Goal: Check status: Check status

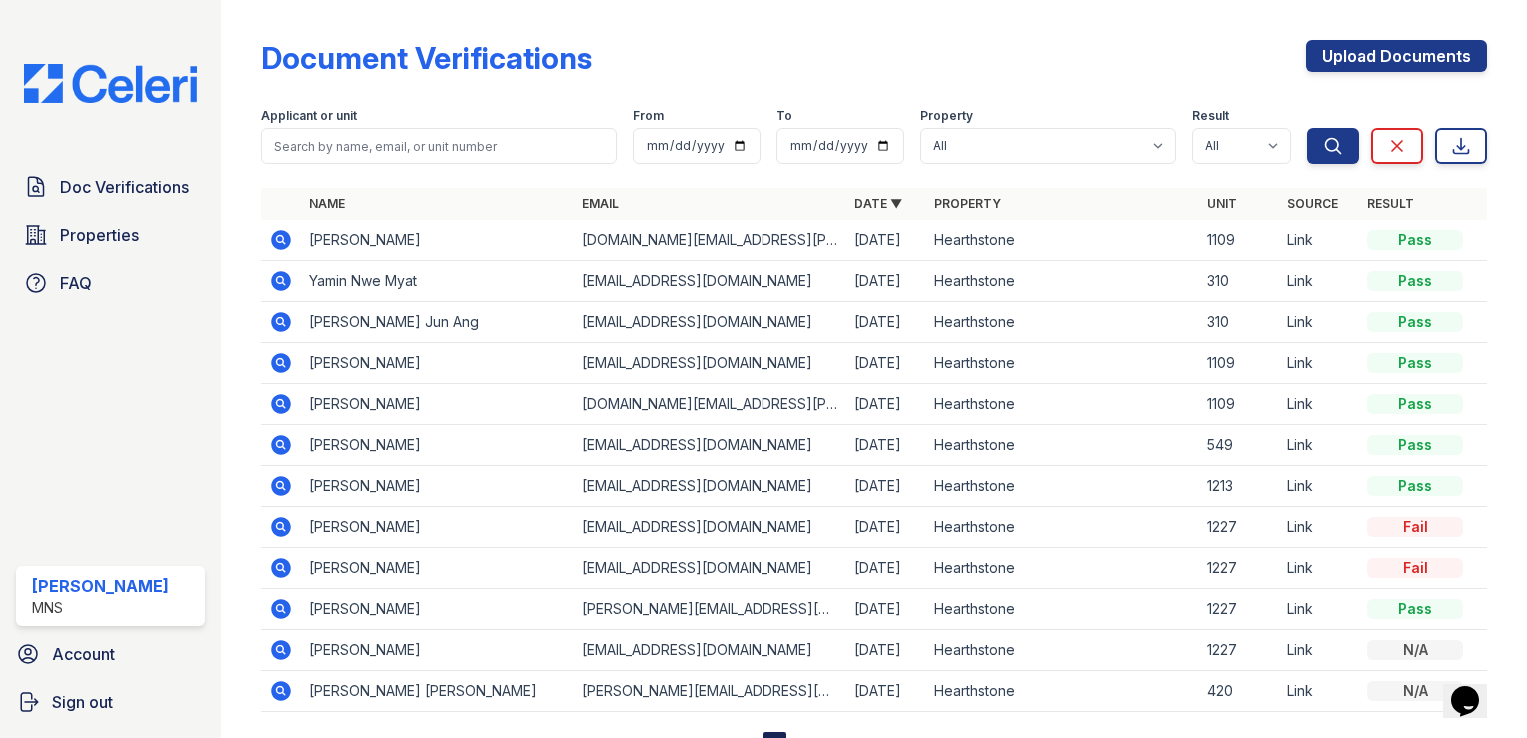
click at [322, 494] on td "Chuma Iwenofu" at bounding box center [437, 486] width 273 height 41
drag, startPoint x: 257, startPoint y: 480, endPoint x: 272, endPoint y: 482, distance: 15.1
click at [260, 480] on div "Document Verifications Upload Documents Filter Applicant or unit From To Proper…" at bounding box center [874, 394] width 1242 height 788
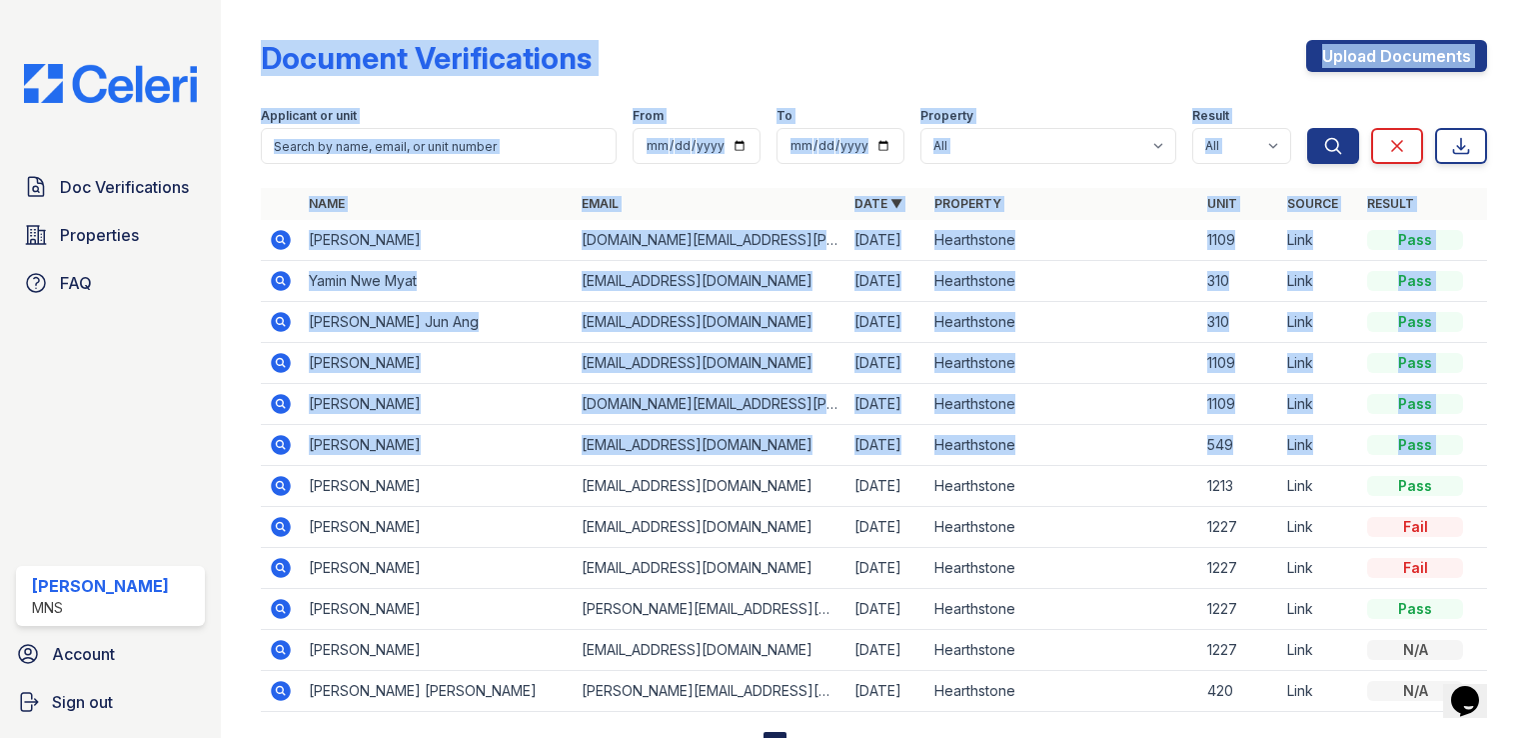
drag, startPoint x: 272, startPoint y: 482, endPoint x: 286, endPoint y: 485, distance: 14.3
click at [286, 485] on icon at bounding box center [281, 486] width 20 height 20
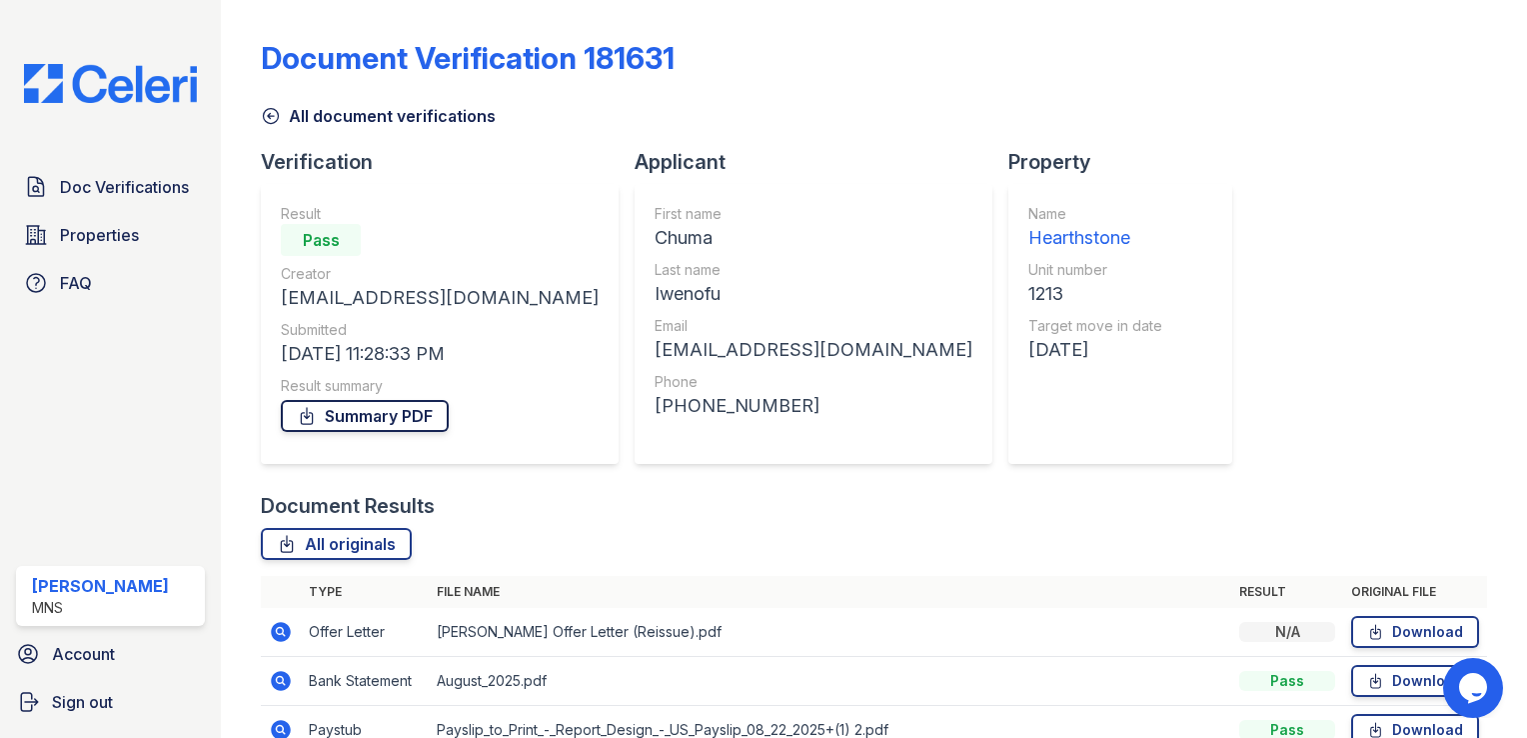
click at [358, 413] on link "Summary PDF" at bounding box center [365, 416] width 168 height 32
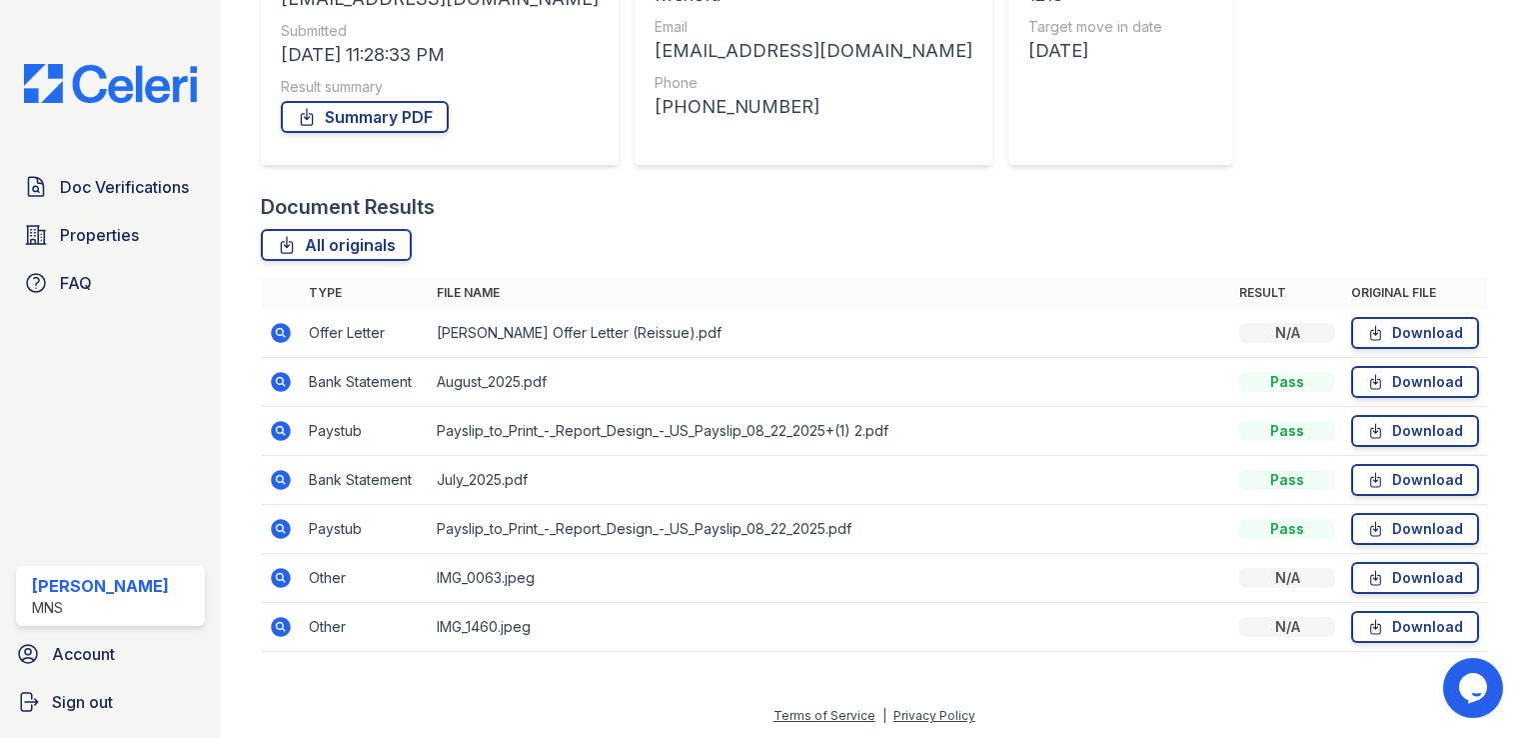
click at [1269, 365] on td "Pass" at bounding box center [1287, 382] width 112 height 49
click at [336, 239] on link "All originals" at bounding box center [336, 245] width 151 height 32
click at [1371, 330] on icon at bounding box center [1375, 333] width 17 height 20
click at [280, 427] on icon at bounding box center [279, 429] width 5 height 5
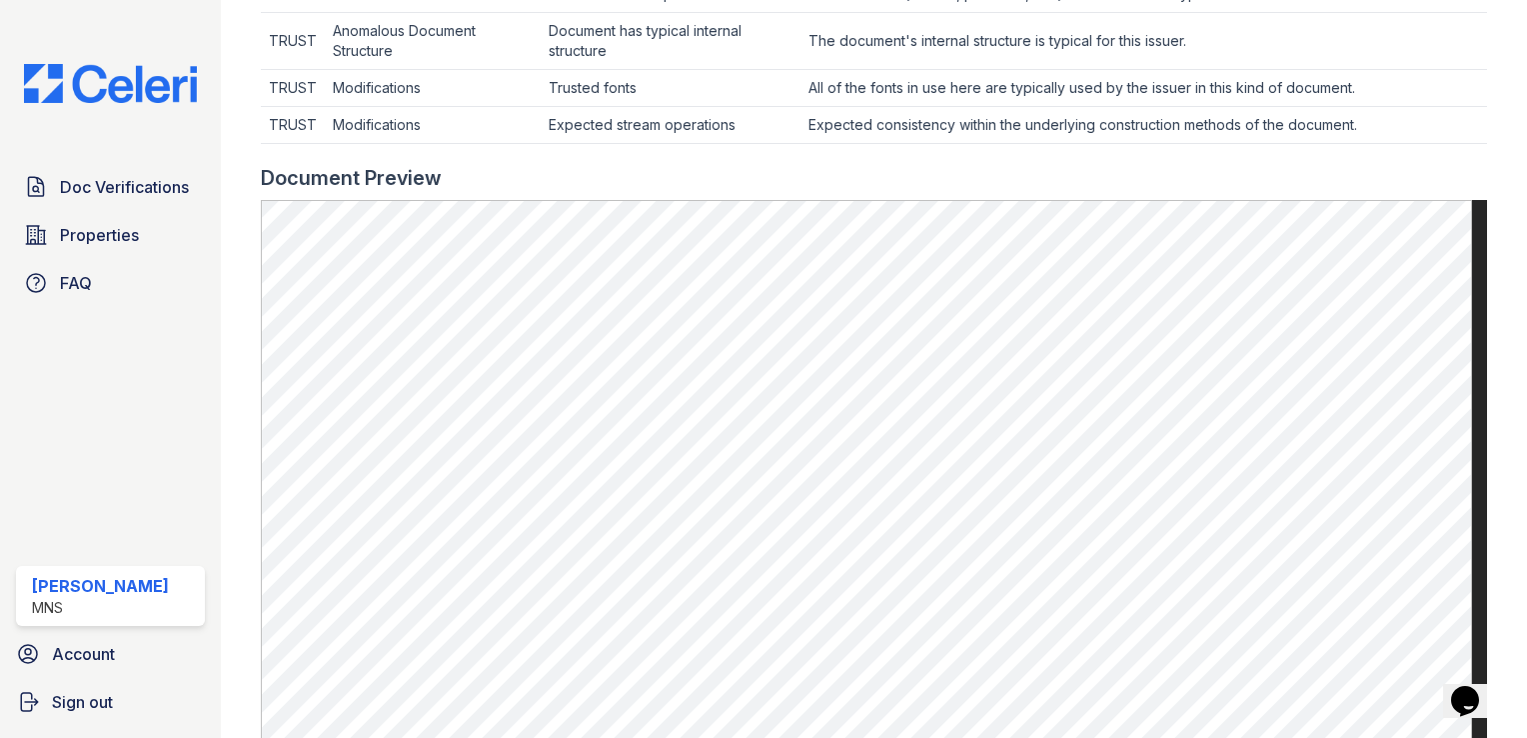
scroll to position [800, 0]
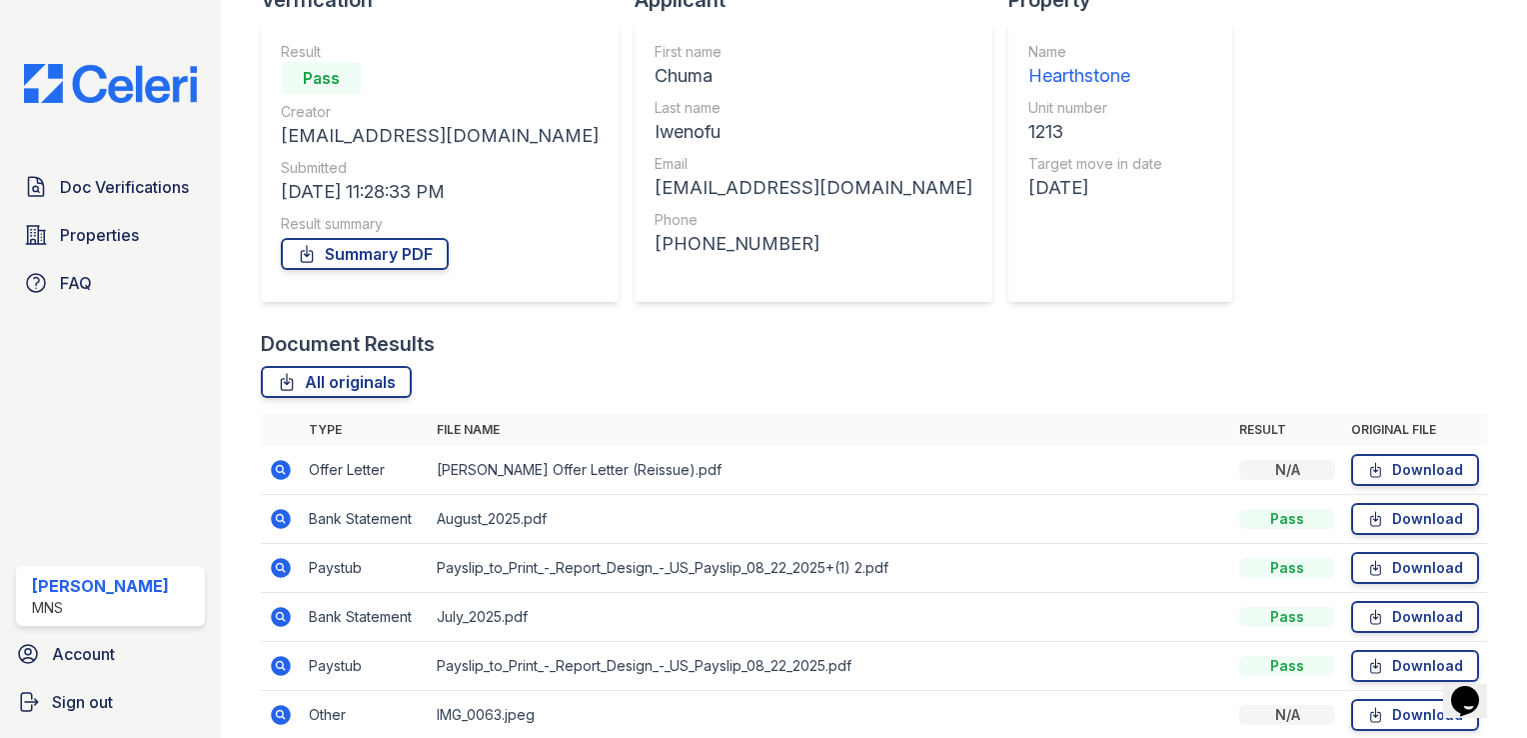
scroll to position [200, 0]
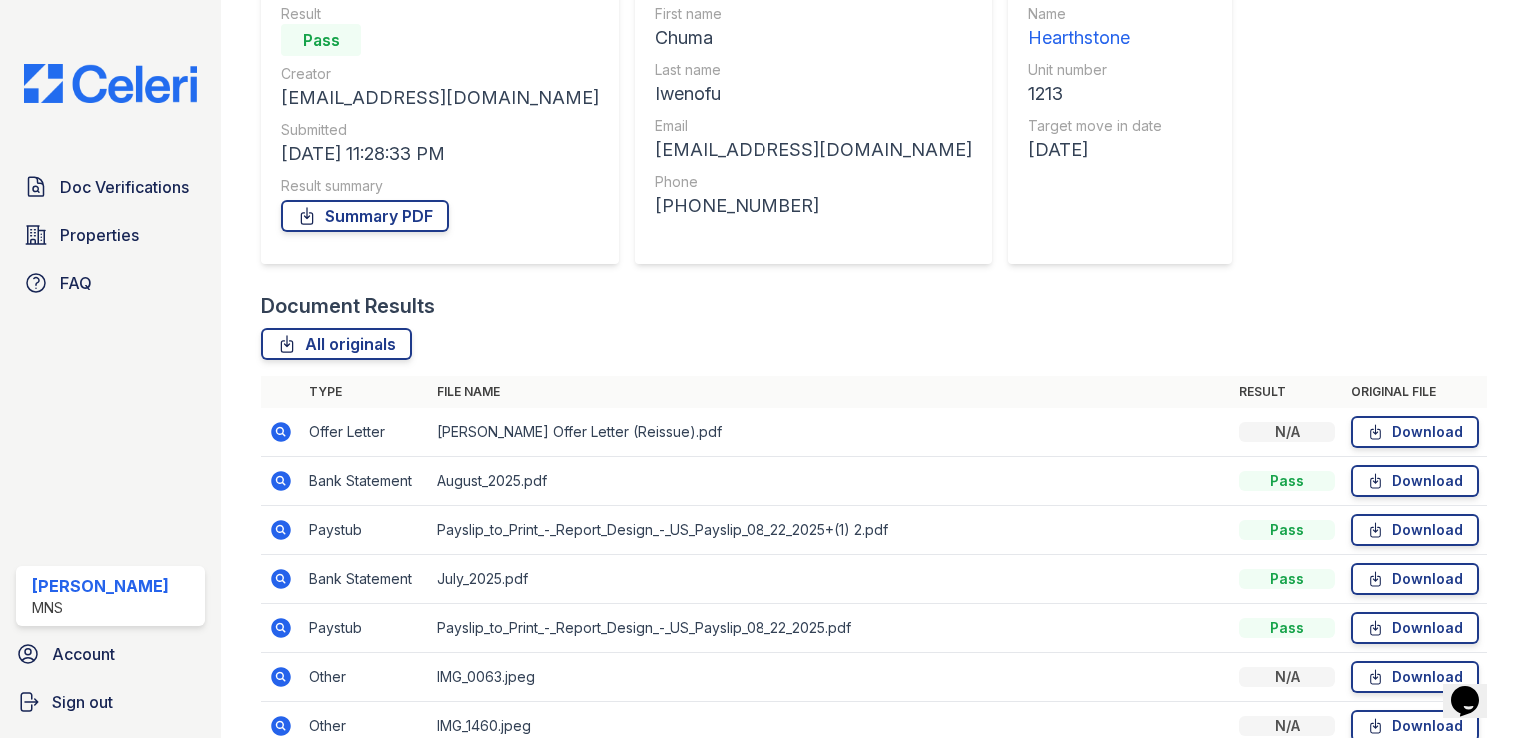
click at [281, 632] on icon at bounding box center [281, 628] width 20 height 20
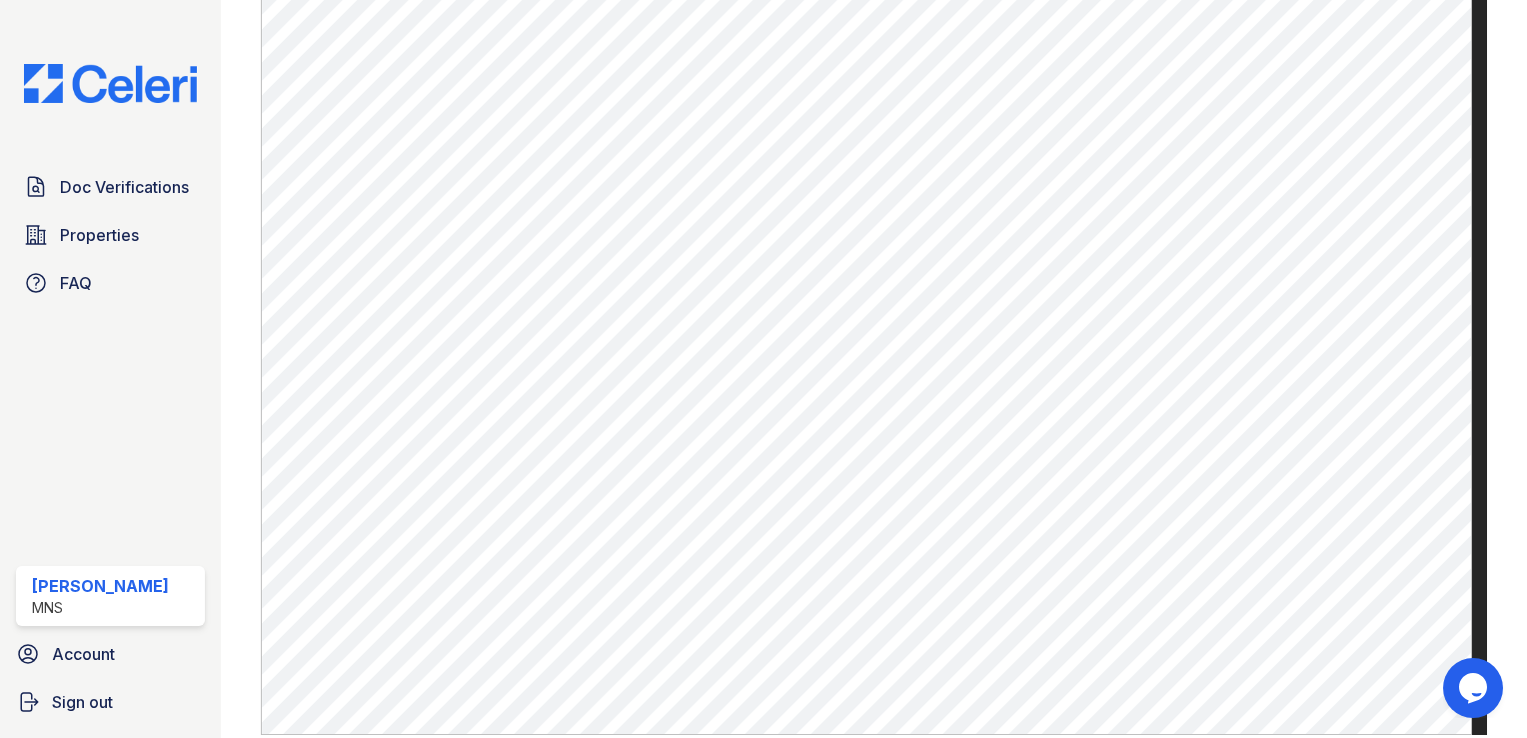
scroll to position [999, 0]
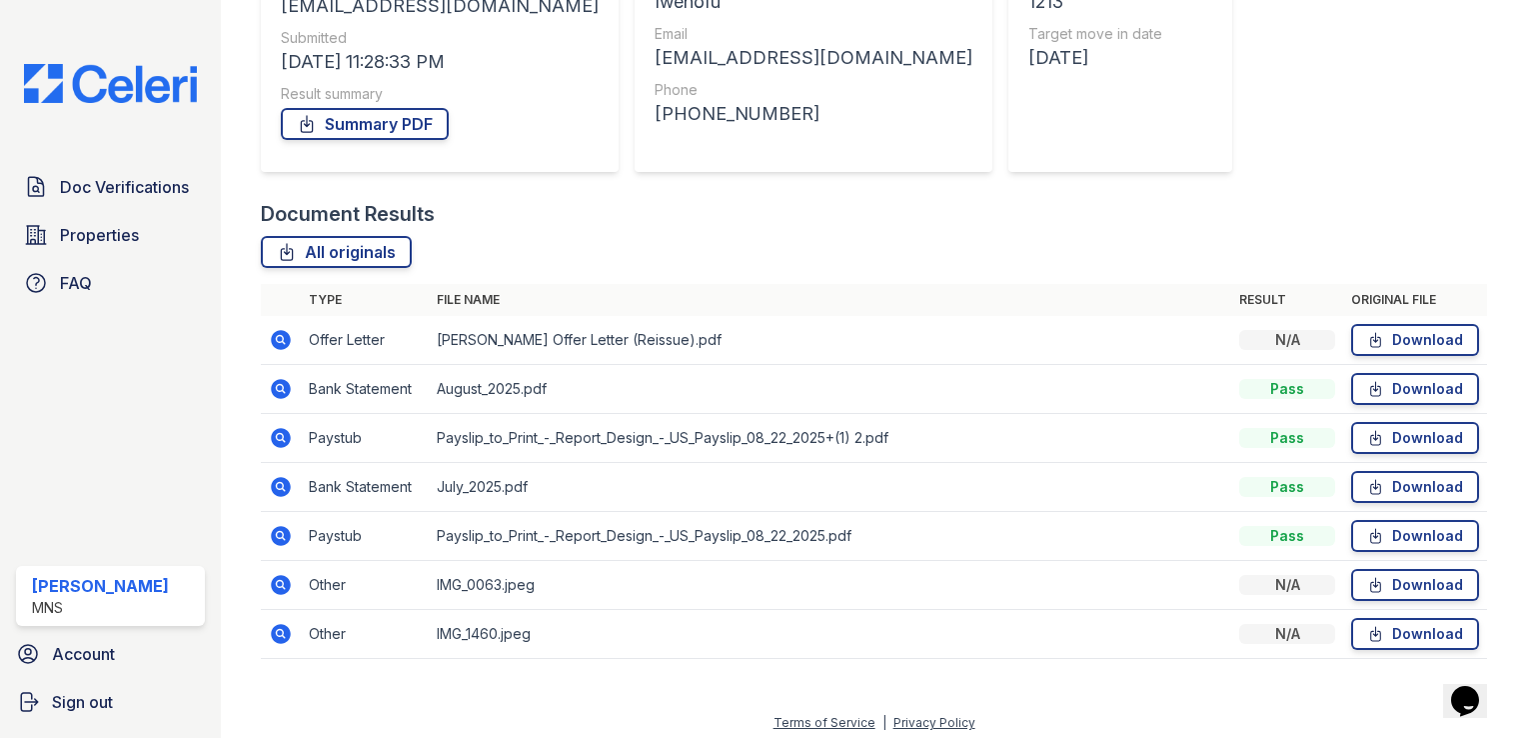
scroll to position [299, 0]
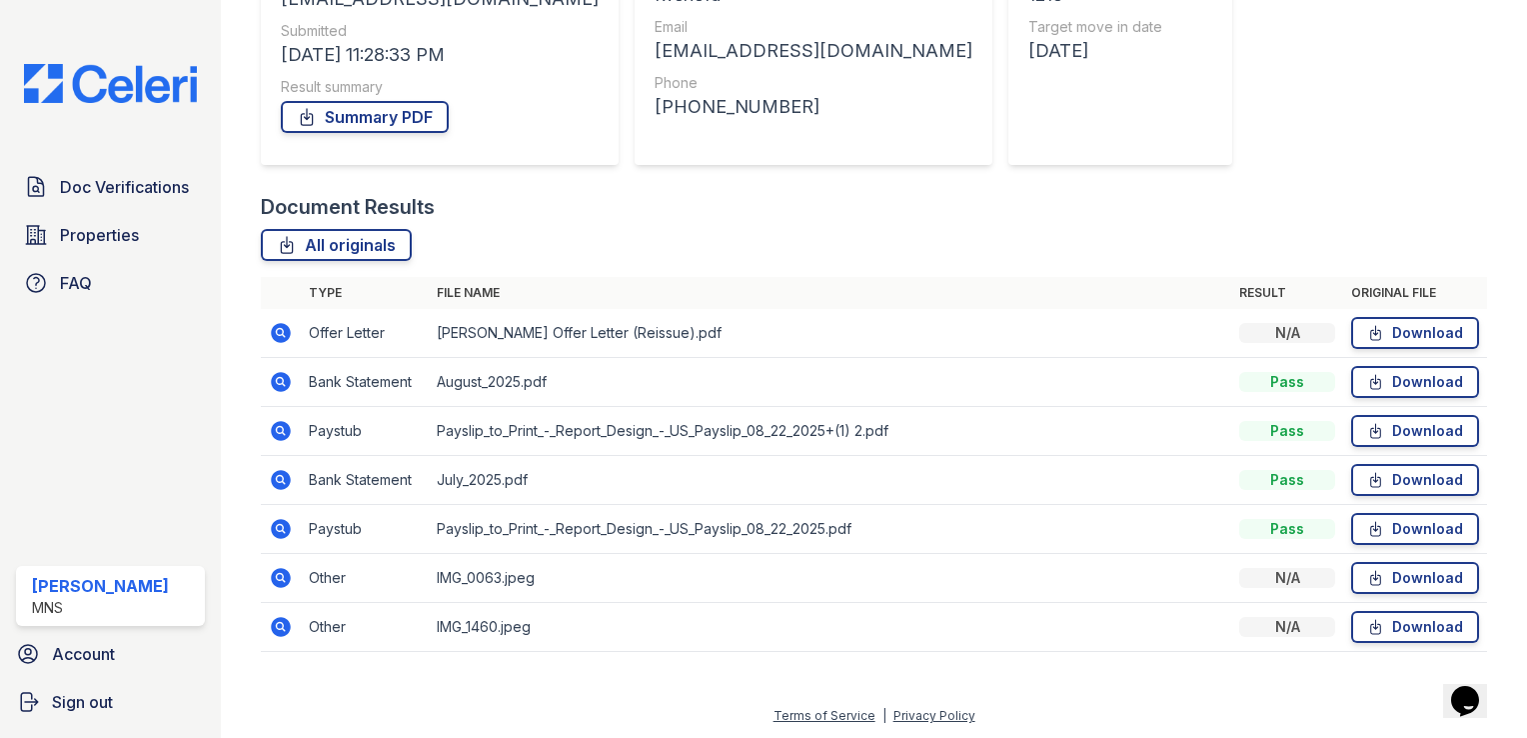
click at [278, 384] on icon at bounding box center [281, 382] width 20 height 20
click at [276, 476] on icon at bounding box center [281, 480] width 20 height 20
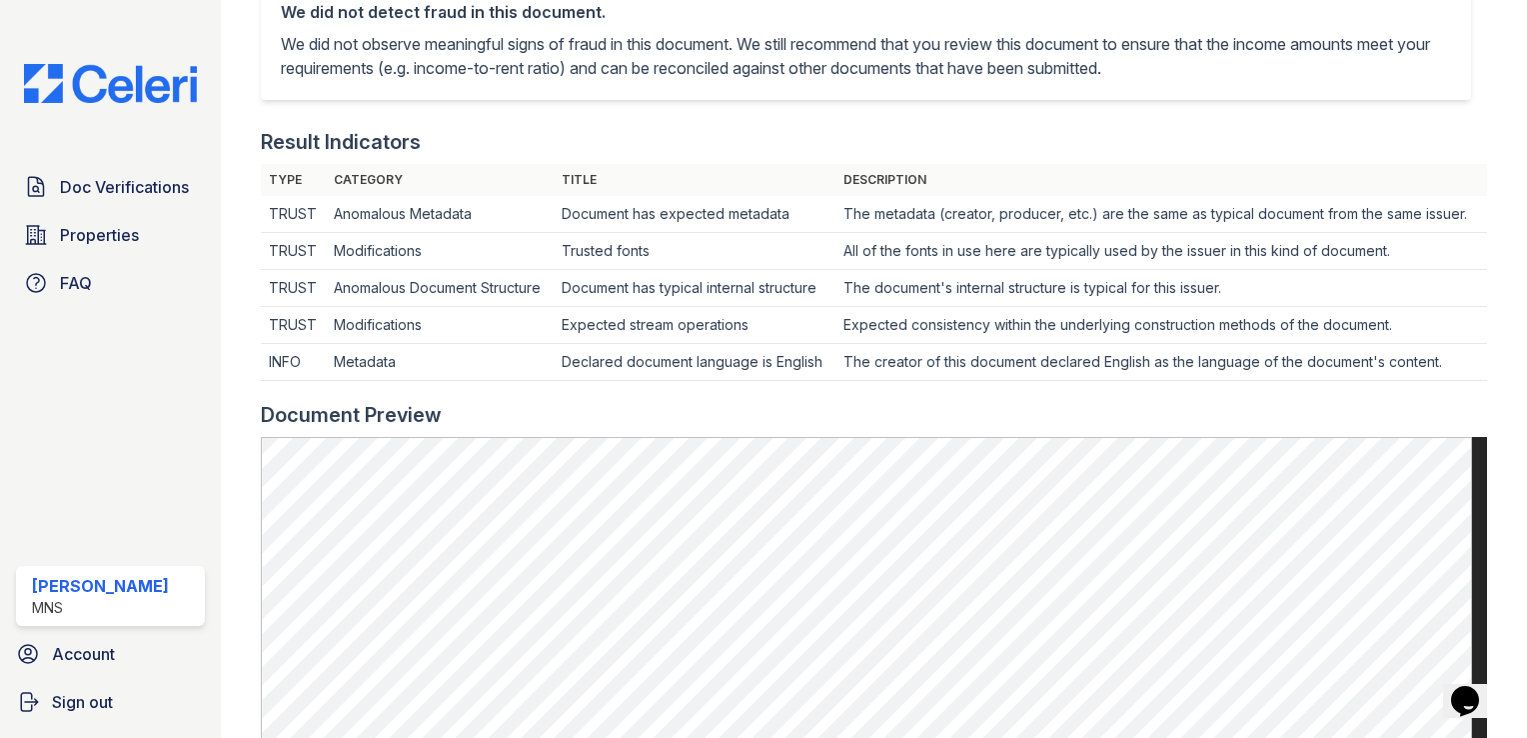
scroll to position [800, 0]
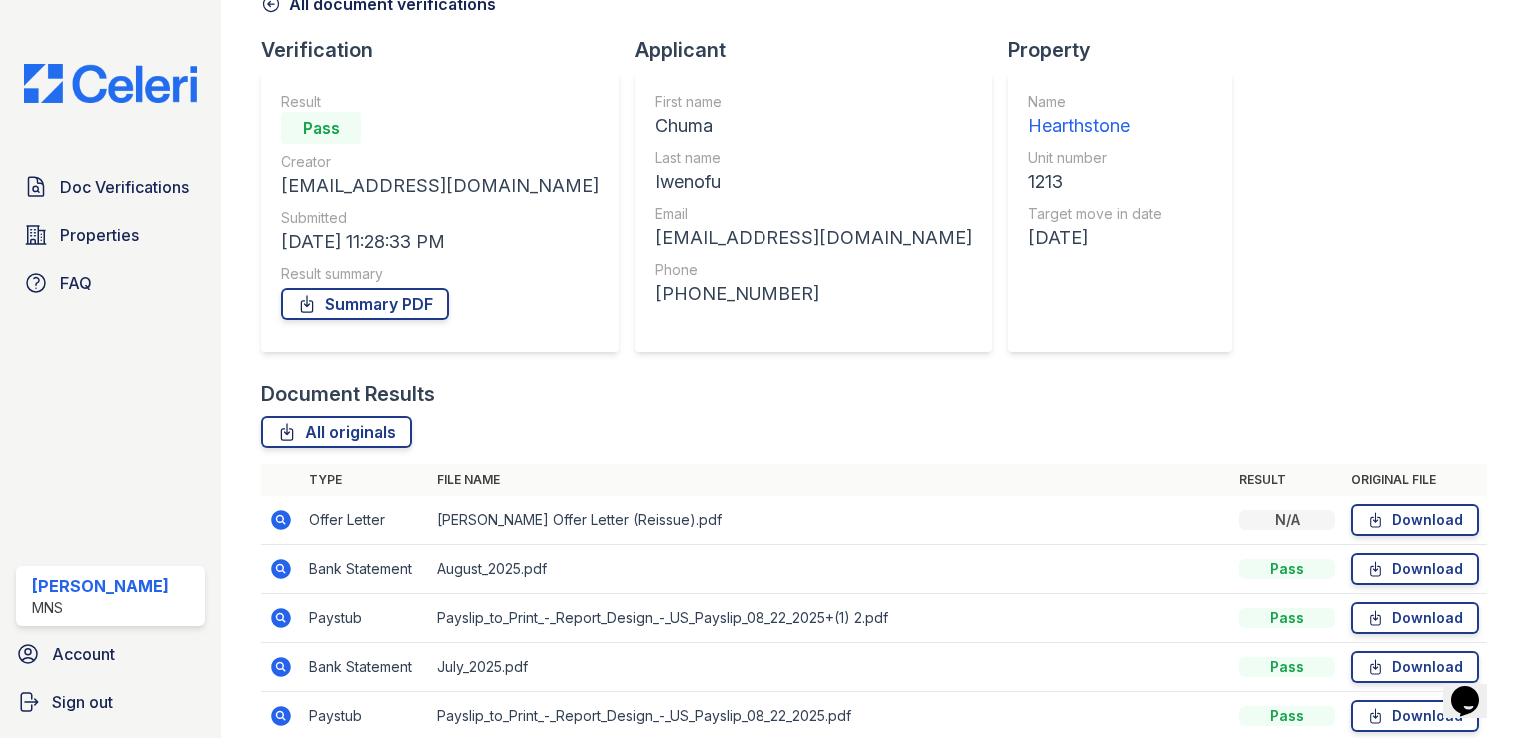
scroll to position [299, 0]
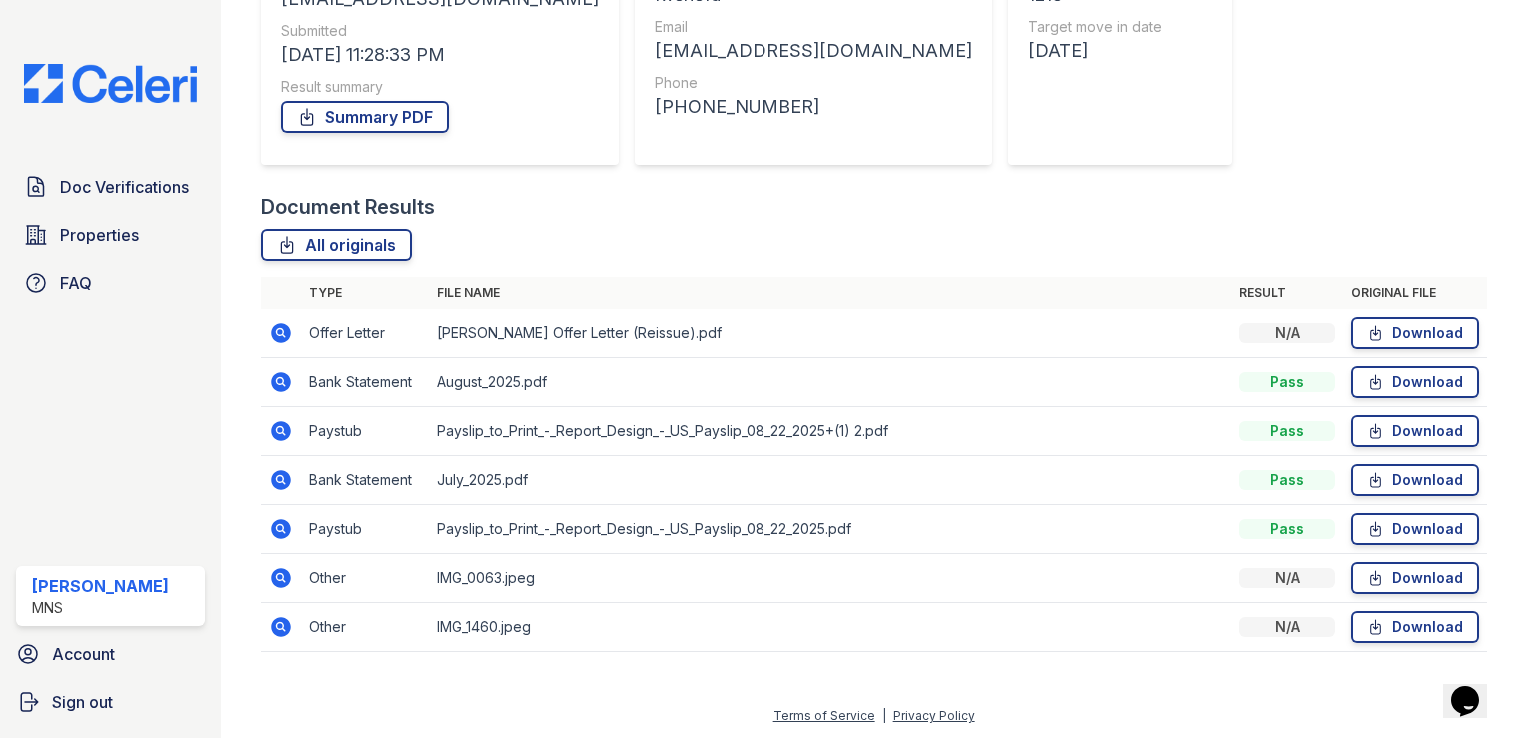
click at [276, 574] on icon at bounding box center [281, 578] width 24 height 24
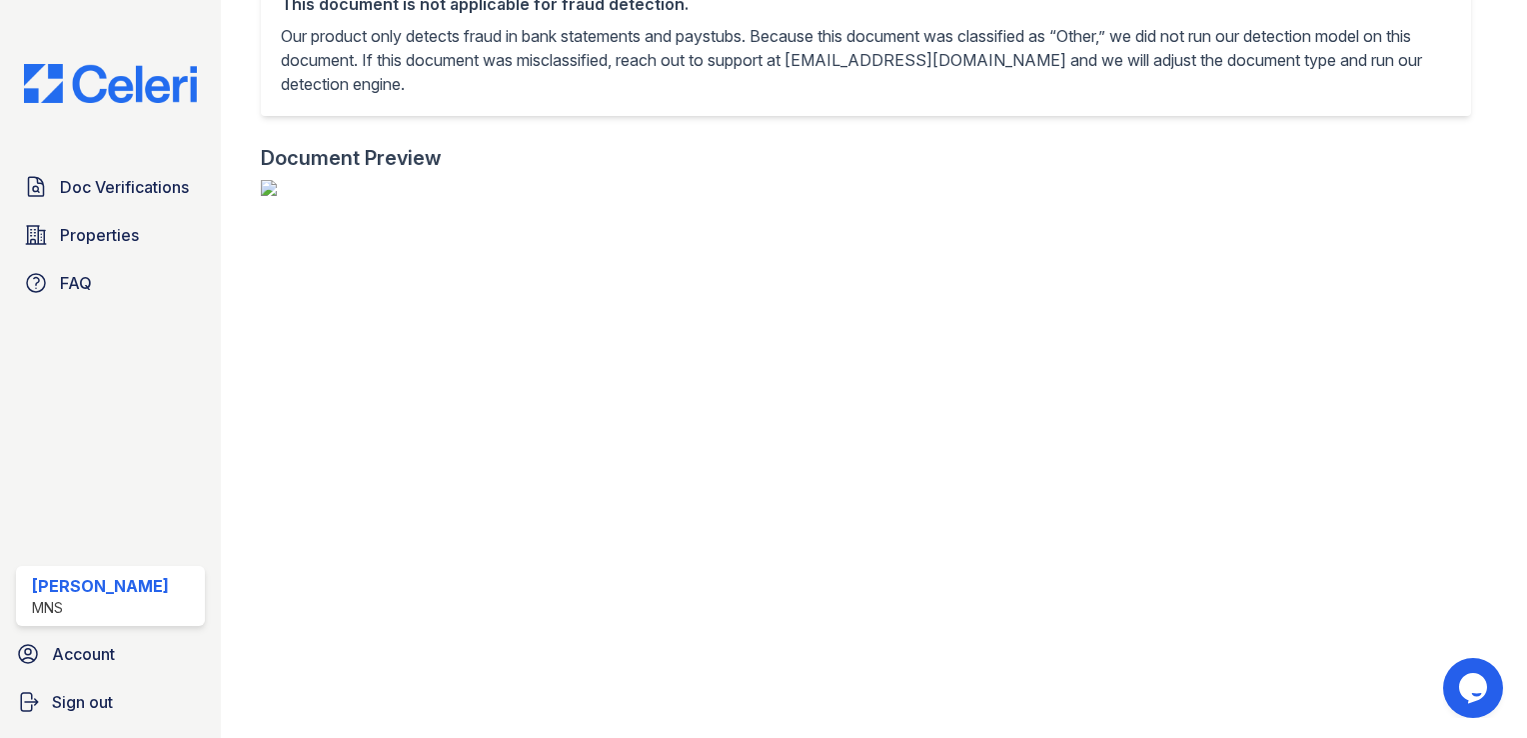
scroll to position [1699, 0]
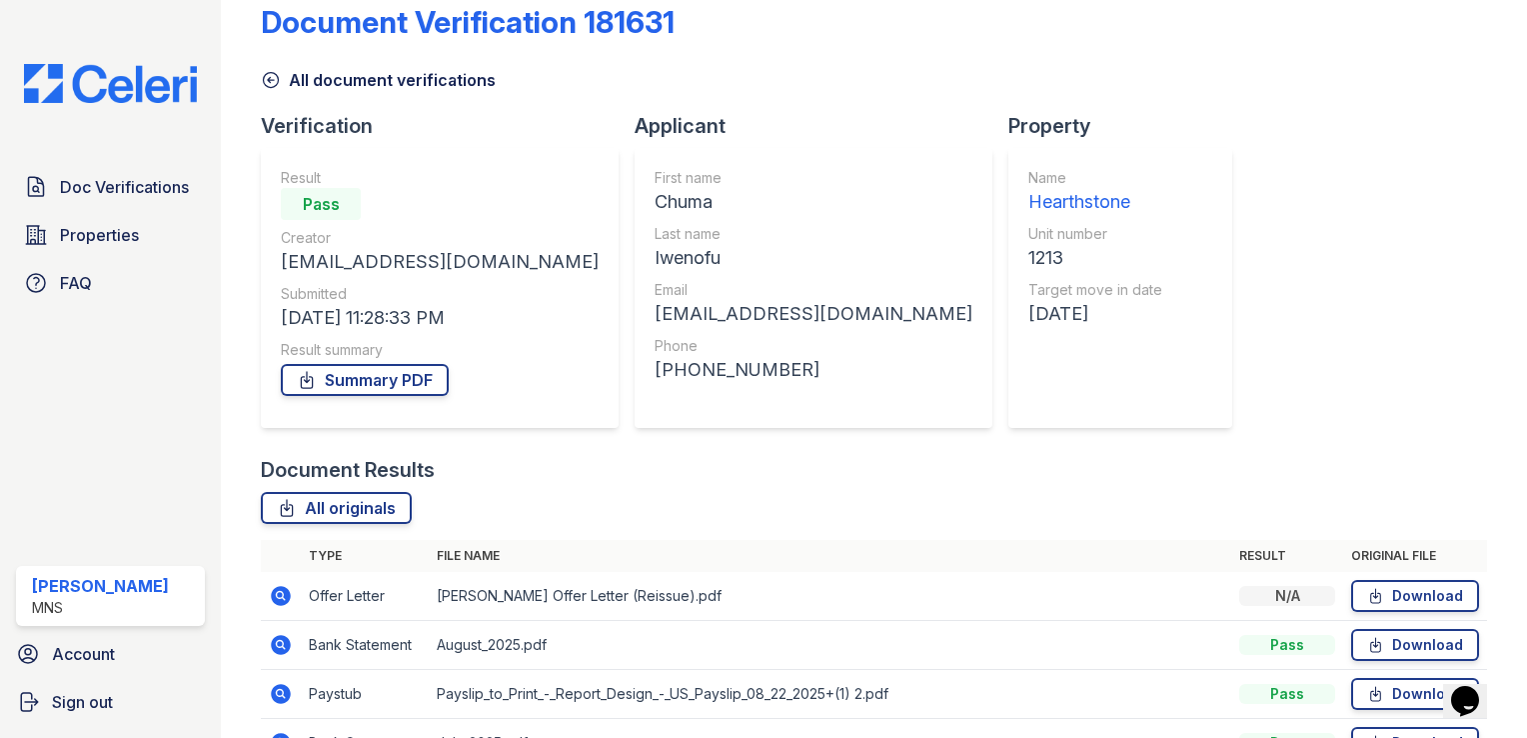
scroll to position [299, 0]
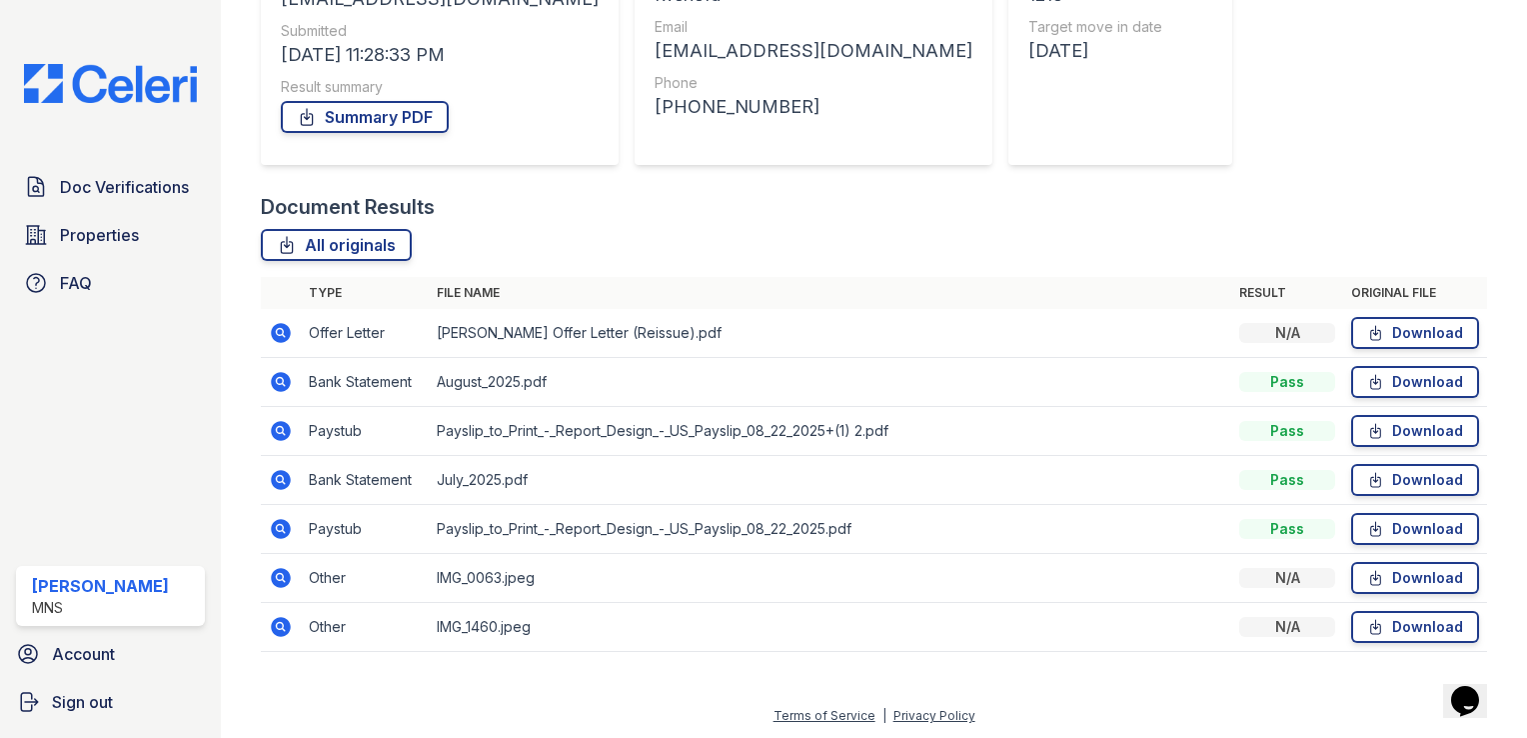
click at [278, 625] on icon at bounding box center [281, 627] width 24 height 24
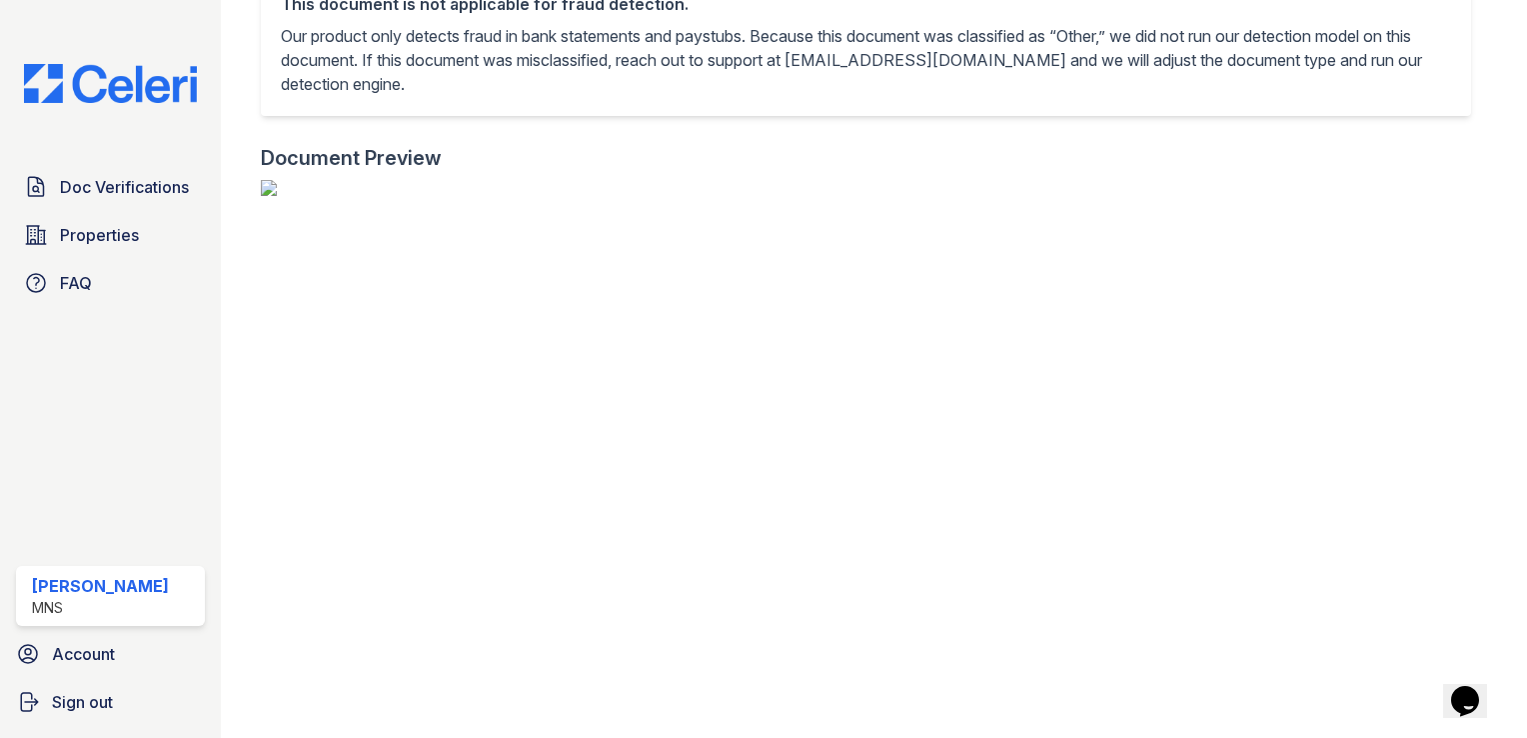
scroll to position [1999, 0]
drag, startPoint x: 883, startPoint y: 465, endPoint x: 341, endPoint y: 419, distance: 543.7
click at [341, 196] on img at bounding box center [874, 188] width 1226 height 16
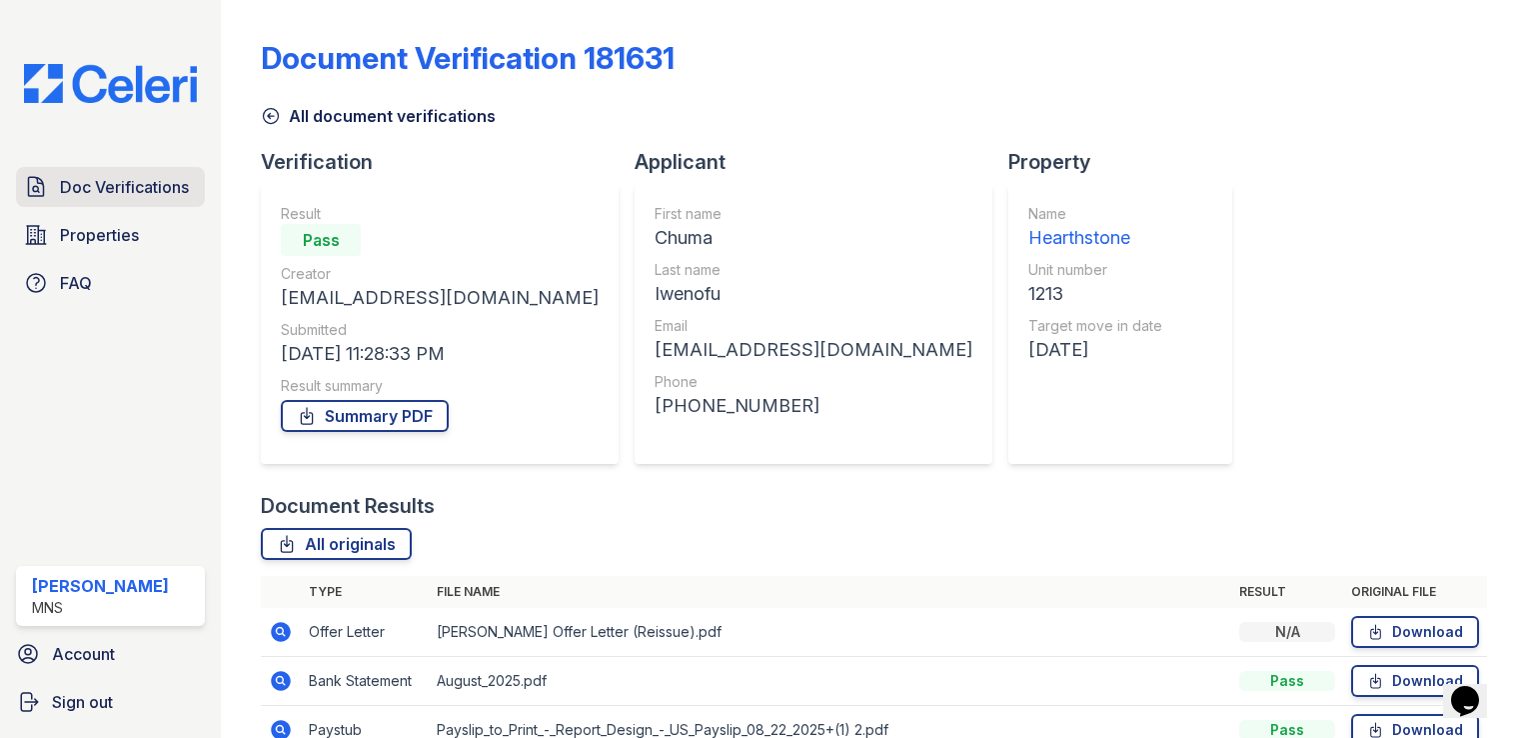
drag, startPoint x: 144, startPoint y: 181, endPoint x: 176, endPoint y: 203, distance: 38.8
click at [144, 180] on span "Doc Verifications" at bounding box center [124, 187] width 129 height 24
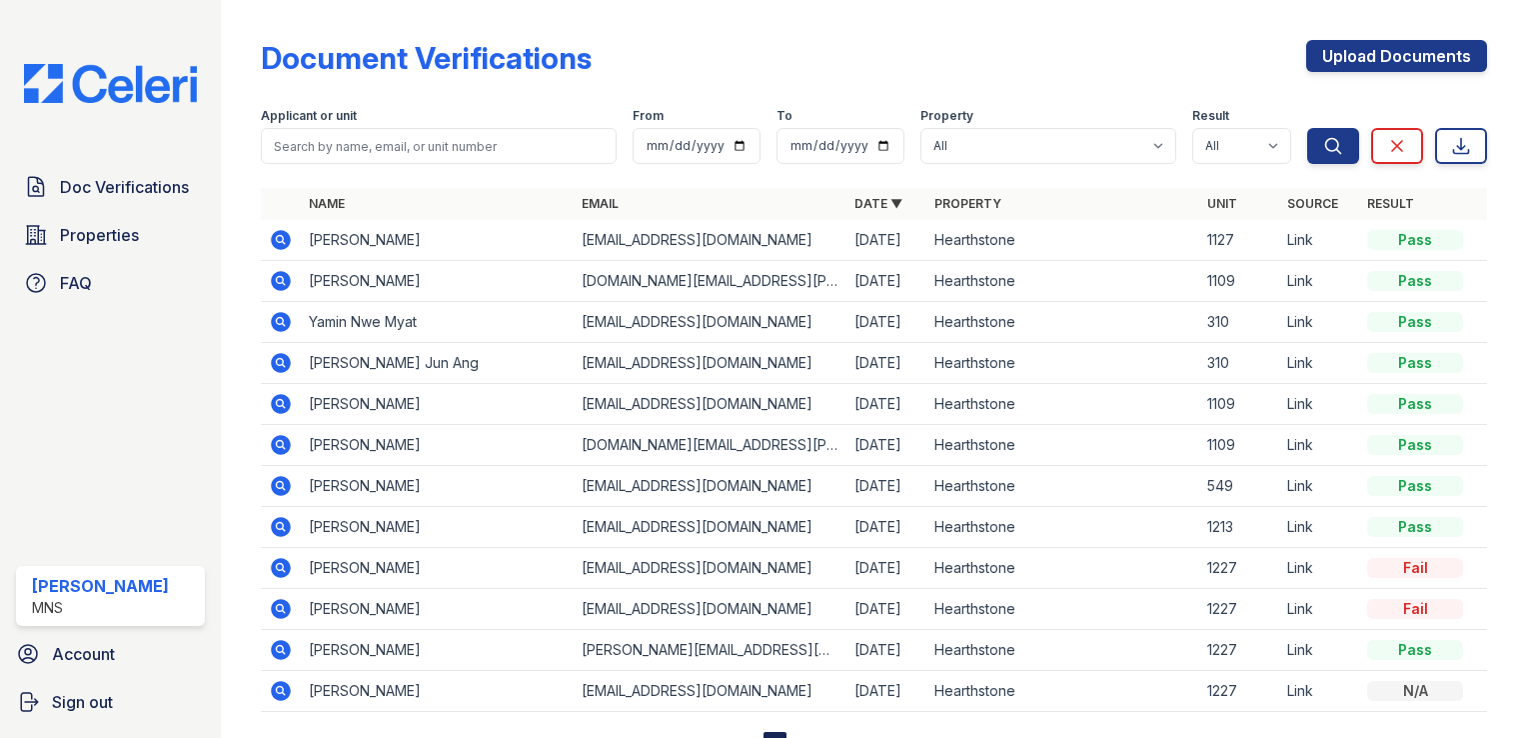
click at [278, 237] on icon at bounding box center [279, 238] width 5 height 5
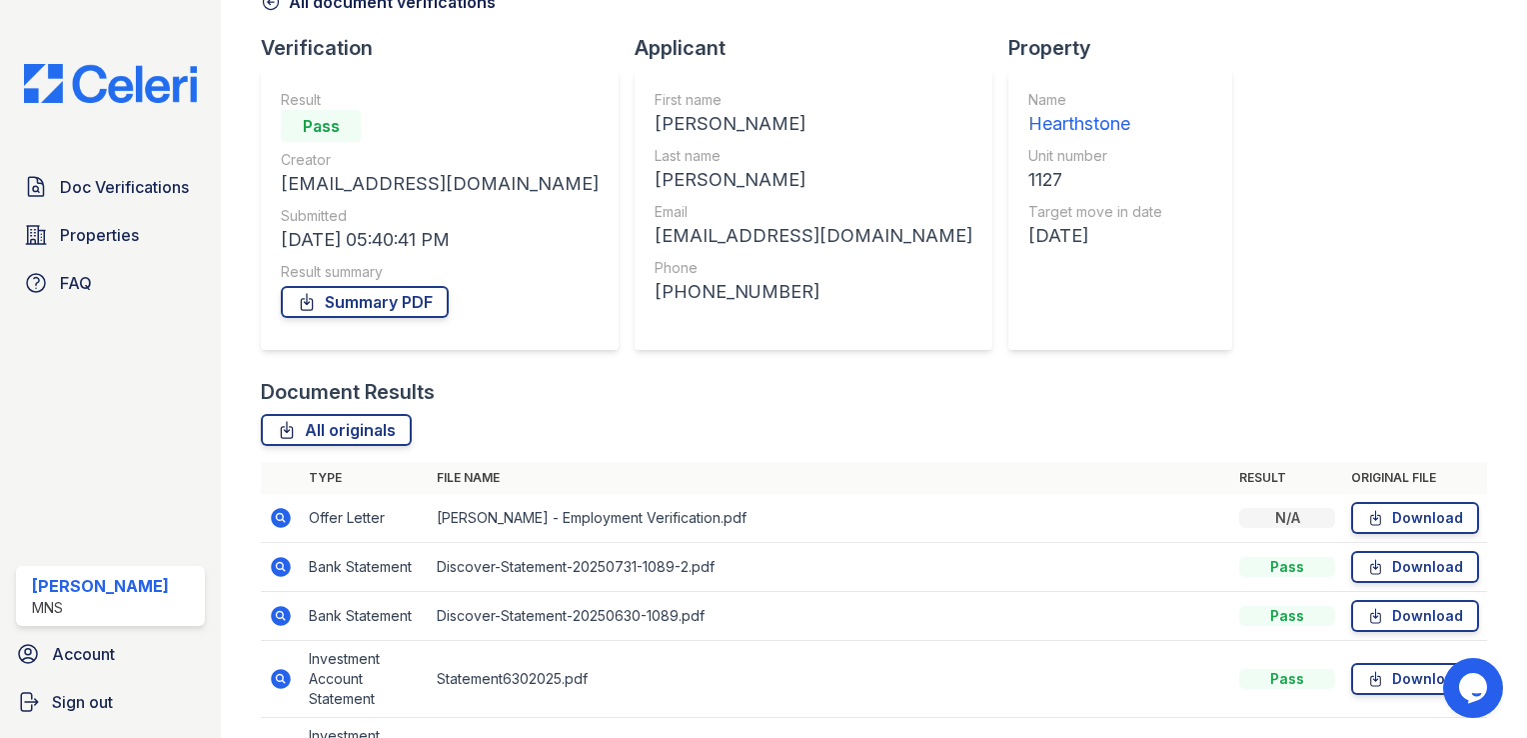
scroll to position [106, 0]
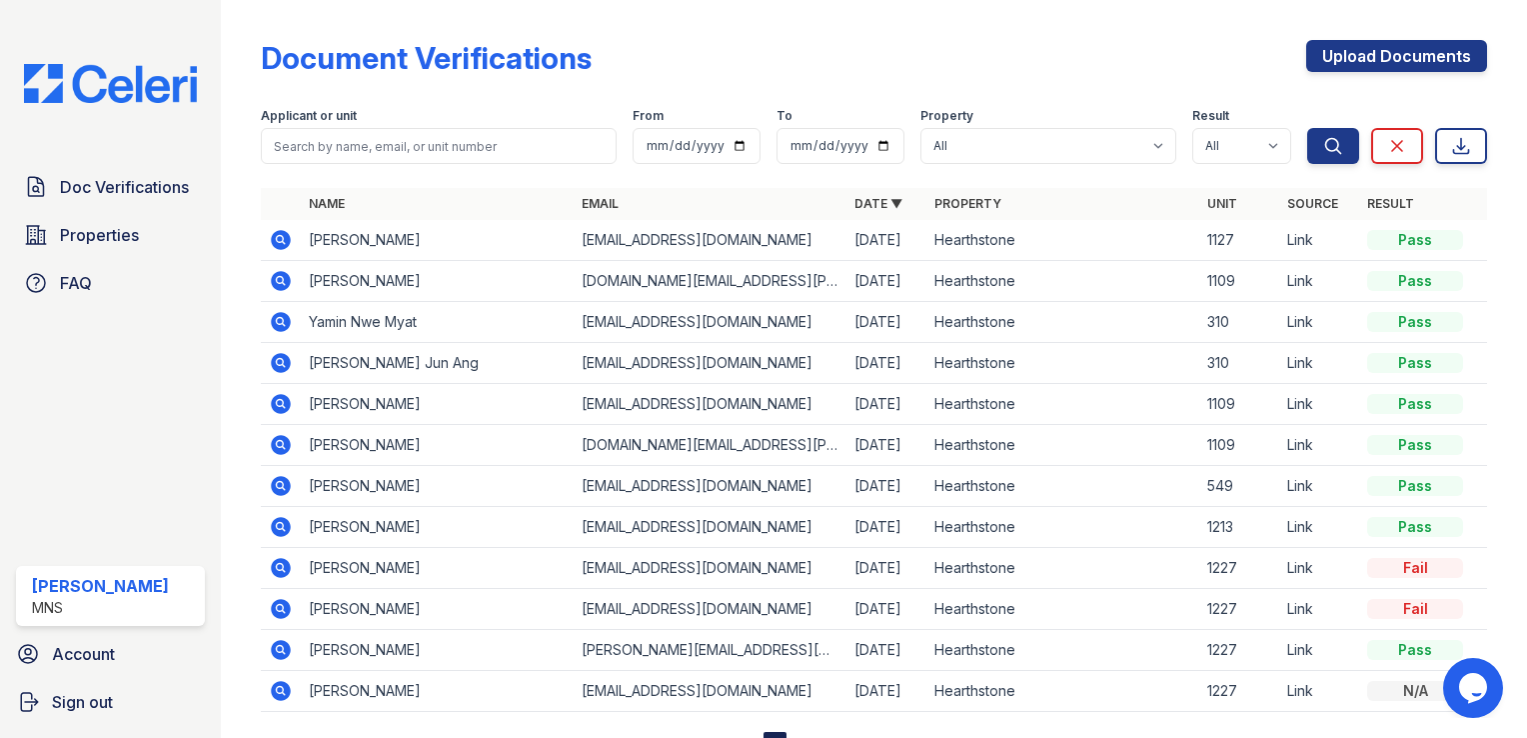
click at [281, 237] on icon at bounding box center [279, 238] width 5 height 5
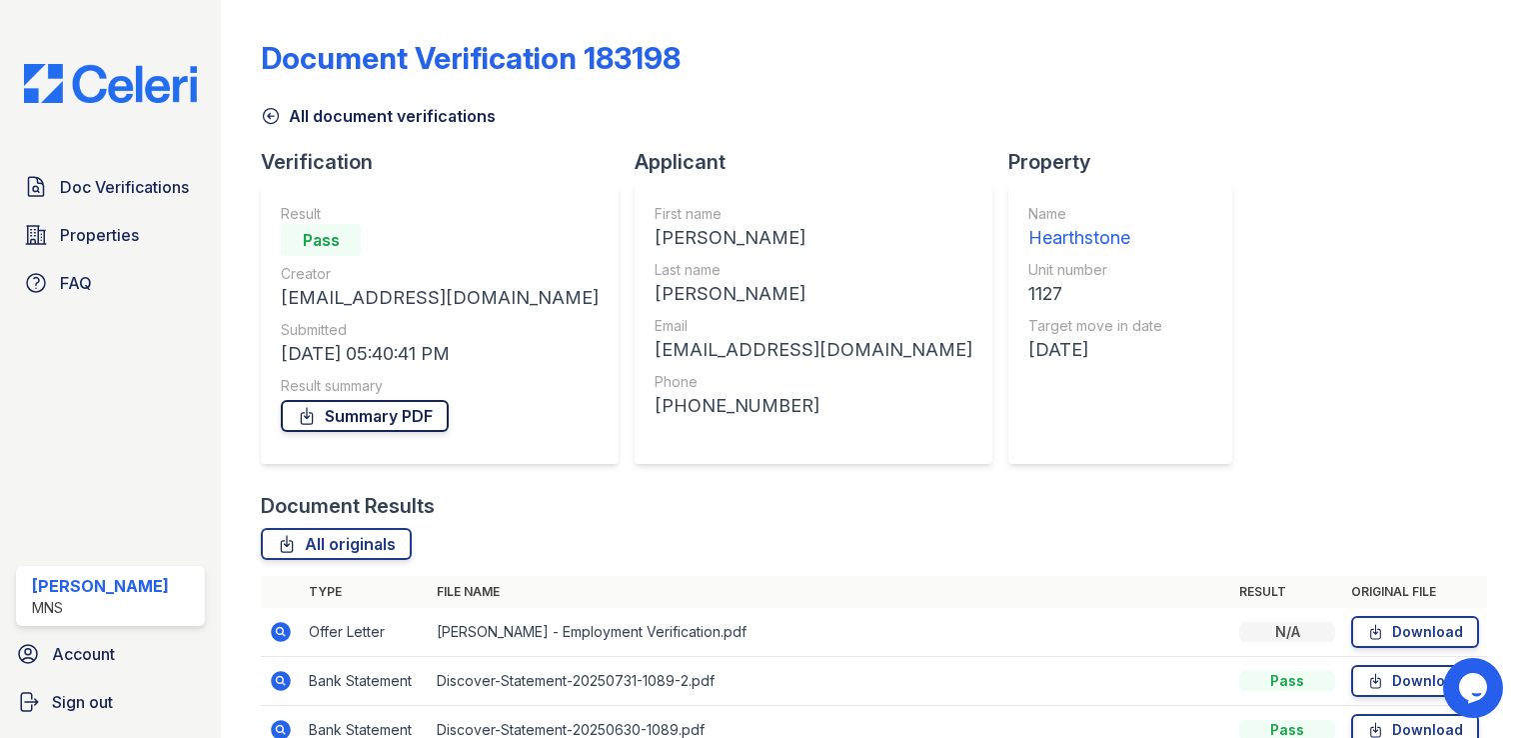
click at [368, 414] on link "Summary PDF" at bounding box center [365, 416] width 168 height 32
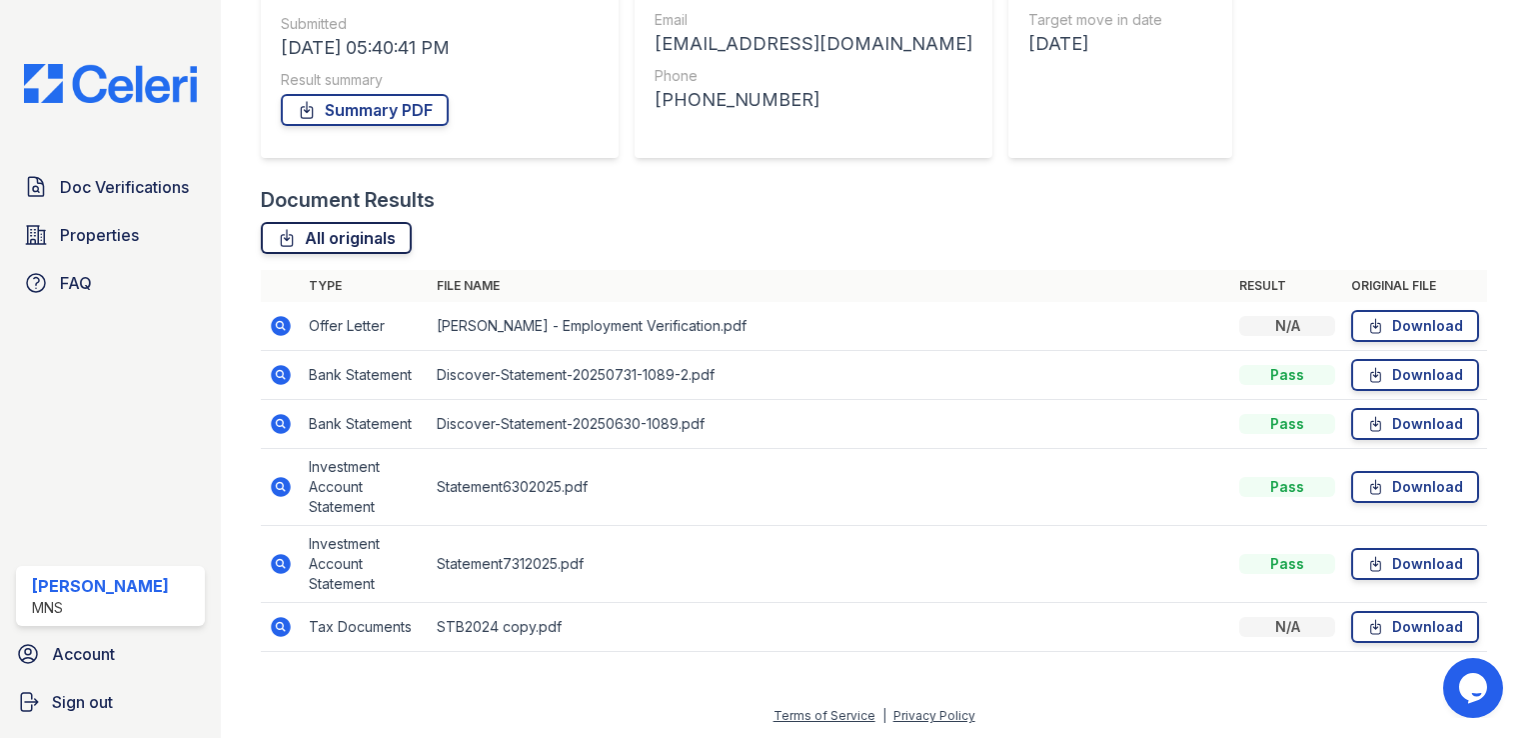
click at [324, 242] on link "All originals" at bounding box center [336, 238] width 151 height 32
click at [750, 653] on div at bounding box center [874, 662] width 1226 height 20
click at [697, 662] on div at bounding box center [874, 662] width 1226 height 20
drag, startPoint x: 277, startPoint y: 625, endPoint x: 440, endPoint y: 550, distance: 179.3
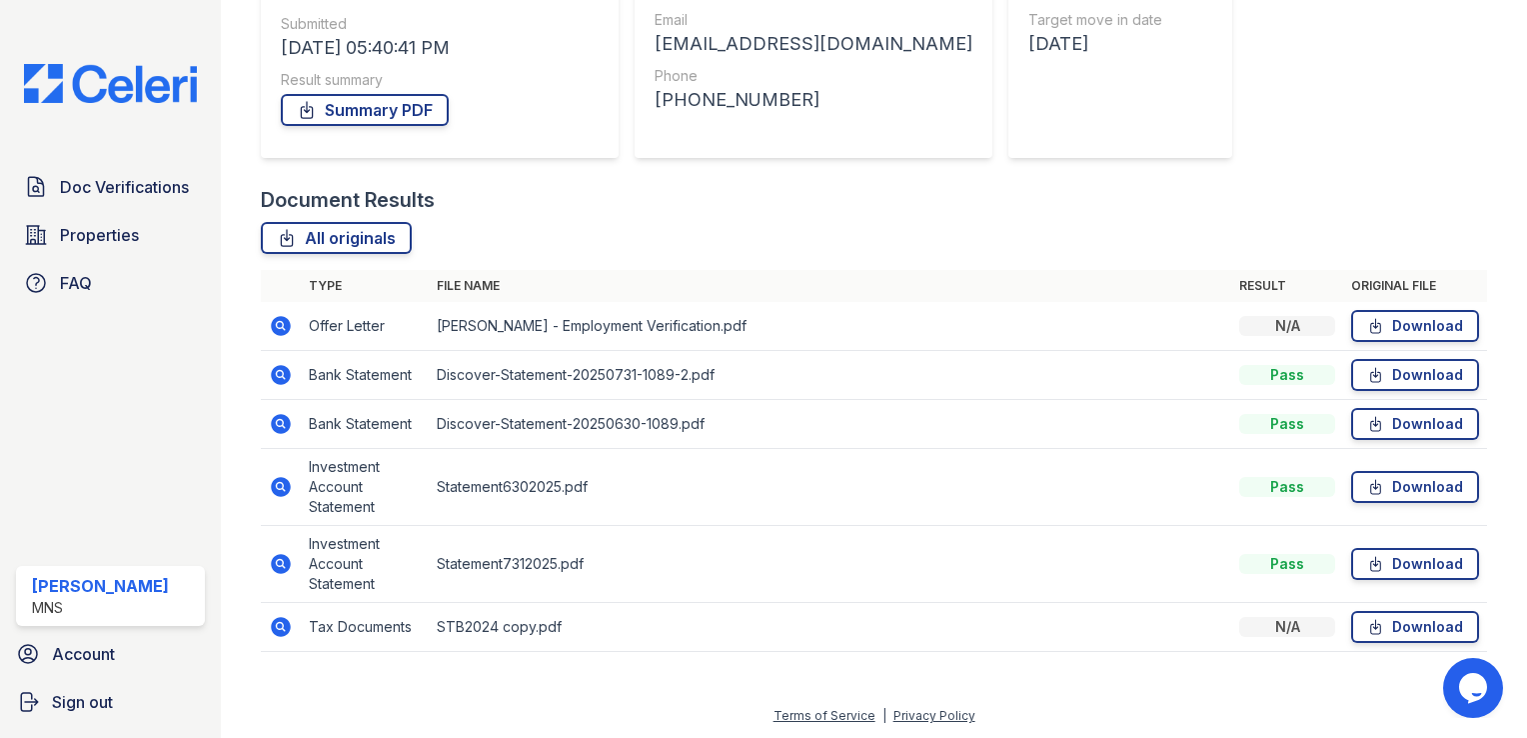
click at [277, 625] on icon at bounding box center [279, 625] width 5 height 5
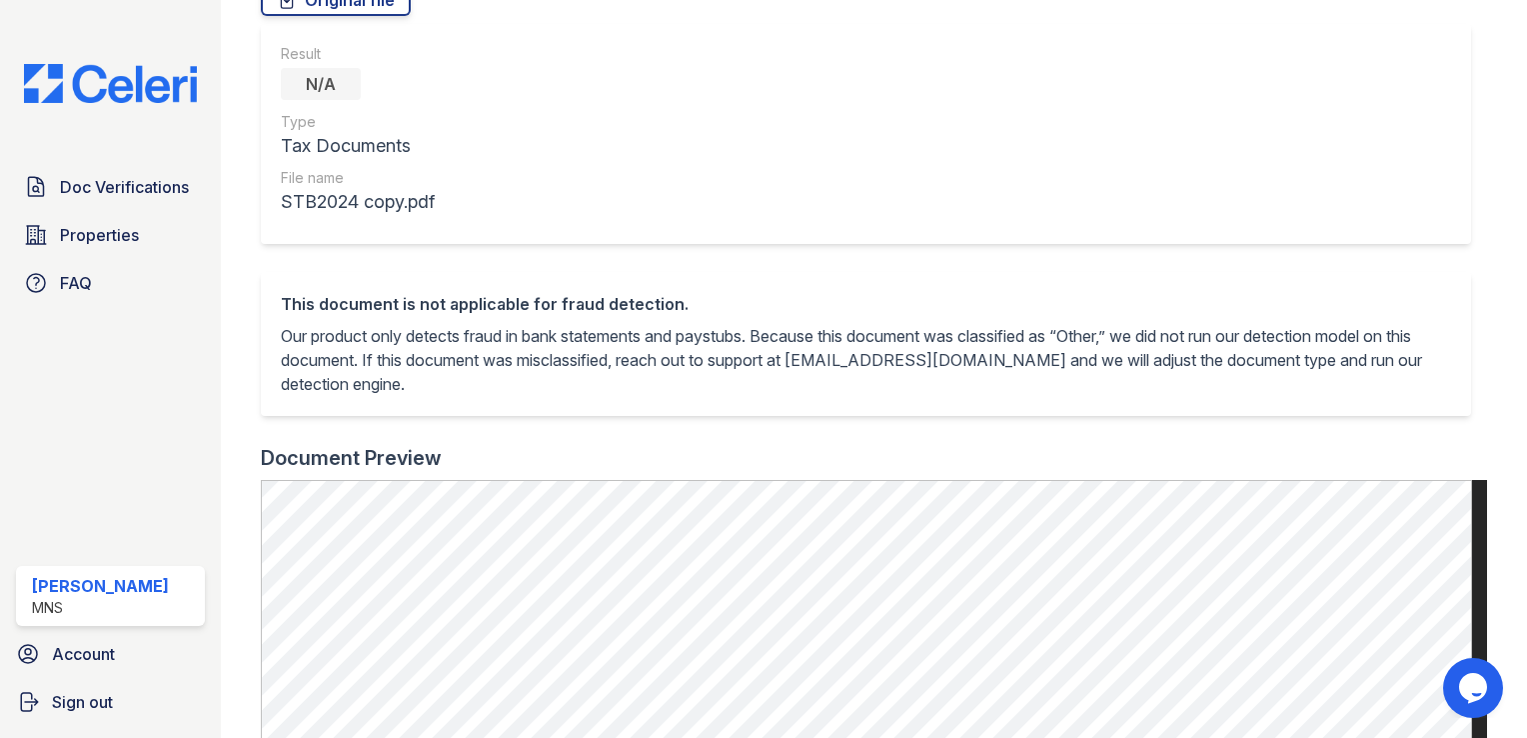
scroll to position [300, 0]
